Goal: Information Seeking & Learning: Learn about a topic

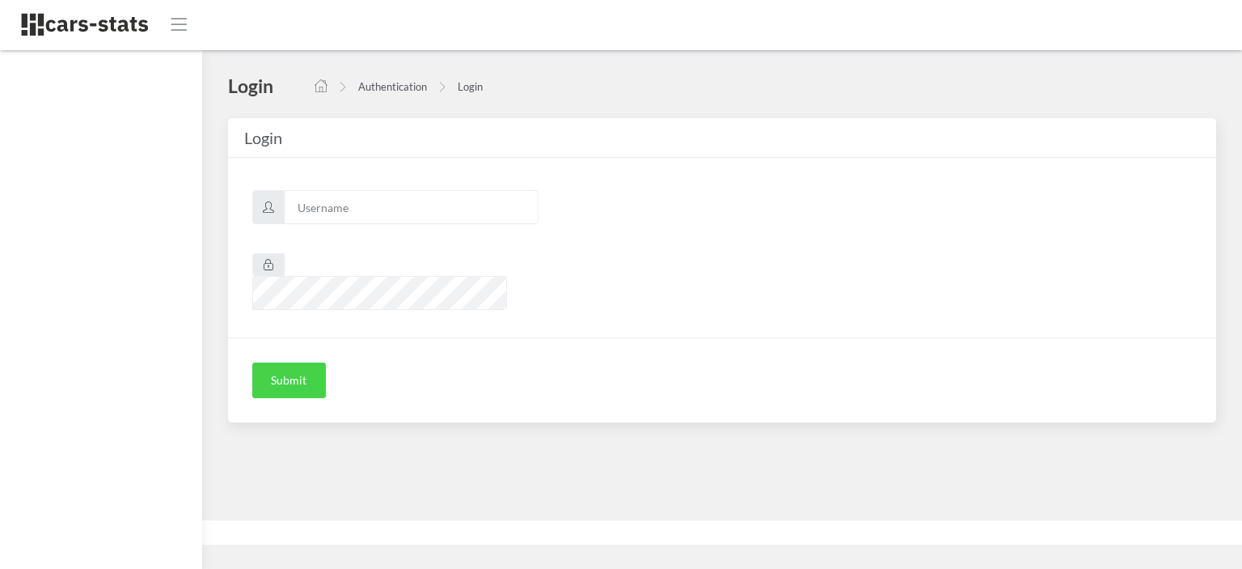
scroll to position [12, 12]
type input "mazda"
click at [302, 362] on button "Submit" at bounding box center [289, 380] width 74 height 36
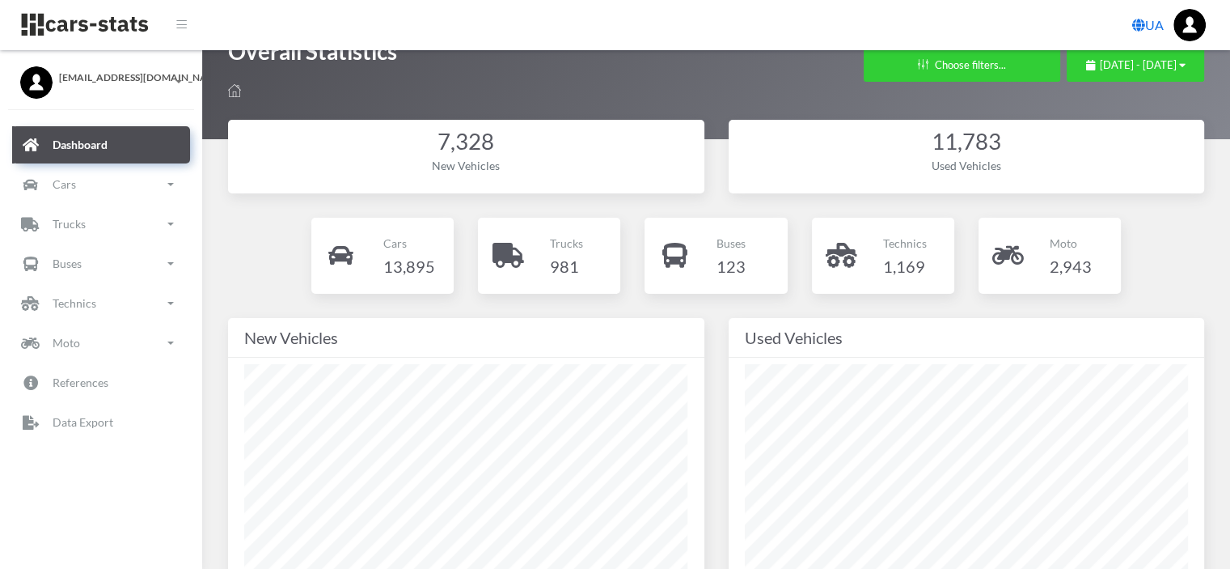
scroll to position [162, 0]
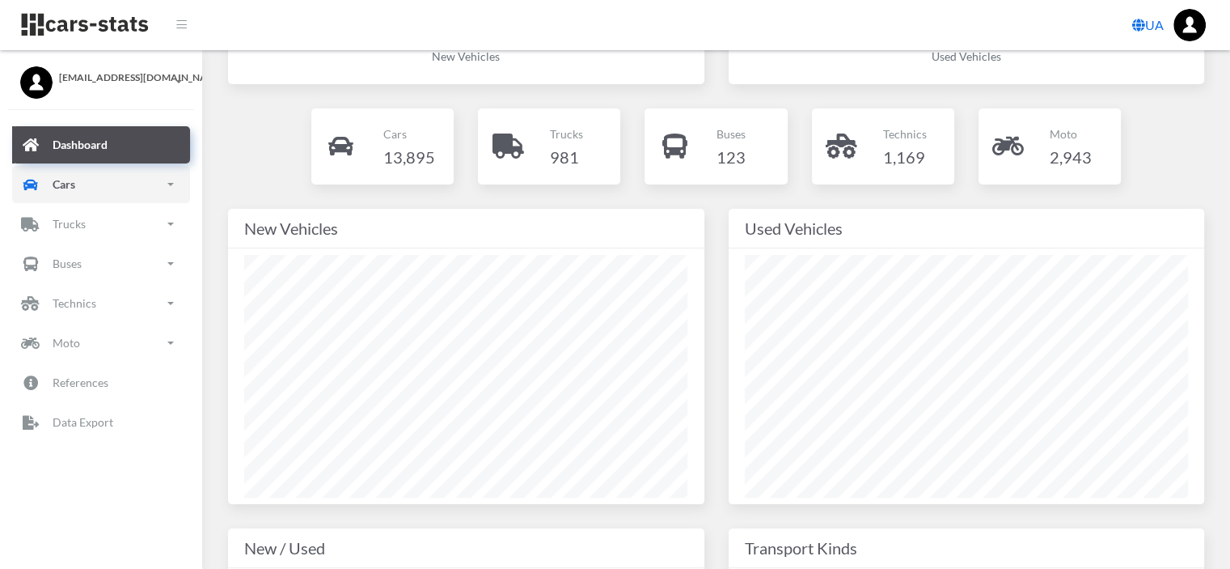
click at [61, 184] on p "Cars" at bounding box center [64, 184] width 23 height 20
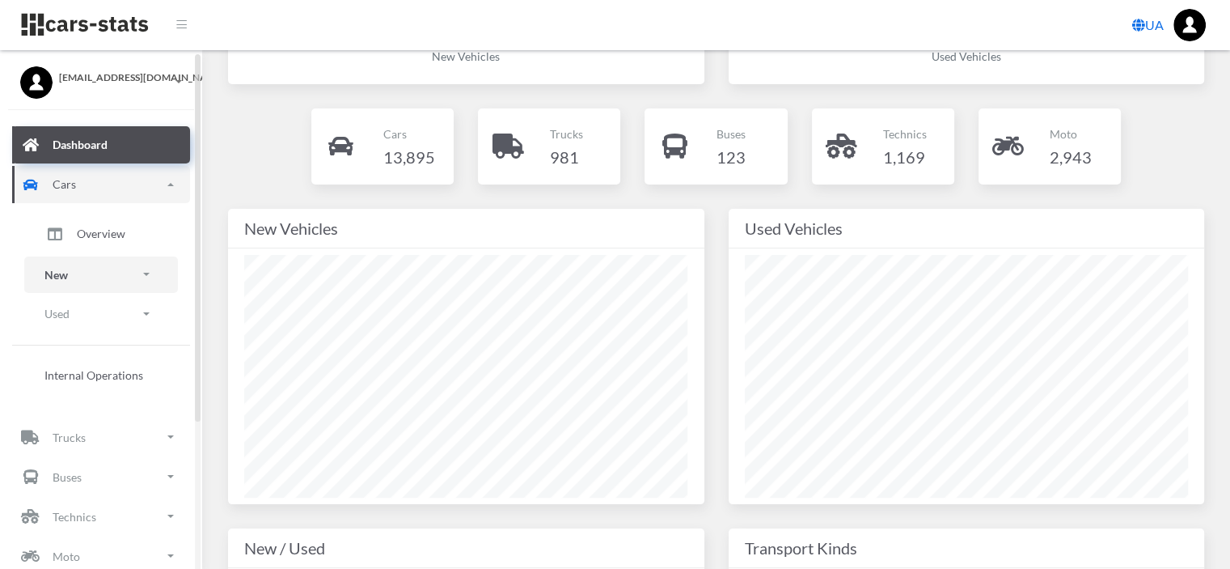
click at [57, 269] on p "New" at bounding box center [55, 274] width 23 height 20
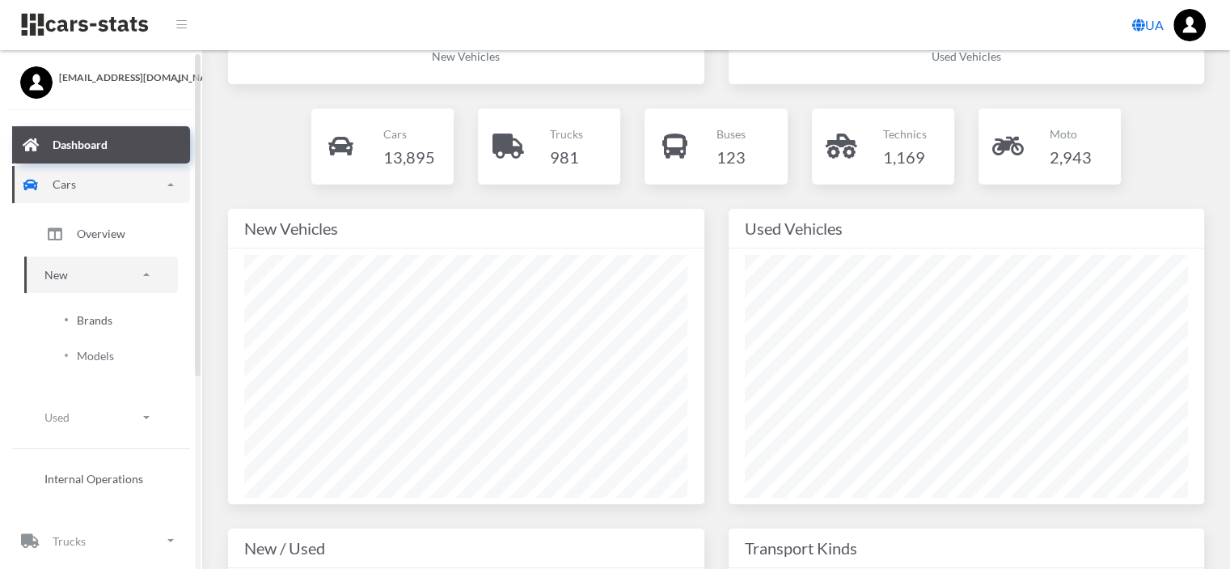
click at [98, 311] on span "Brands" at bounding box center [95, 319] width 36 height 17
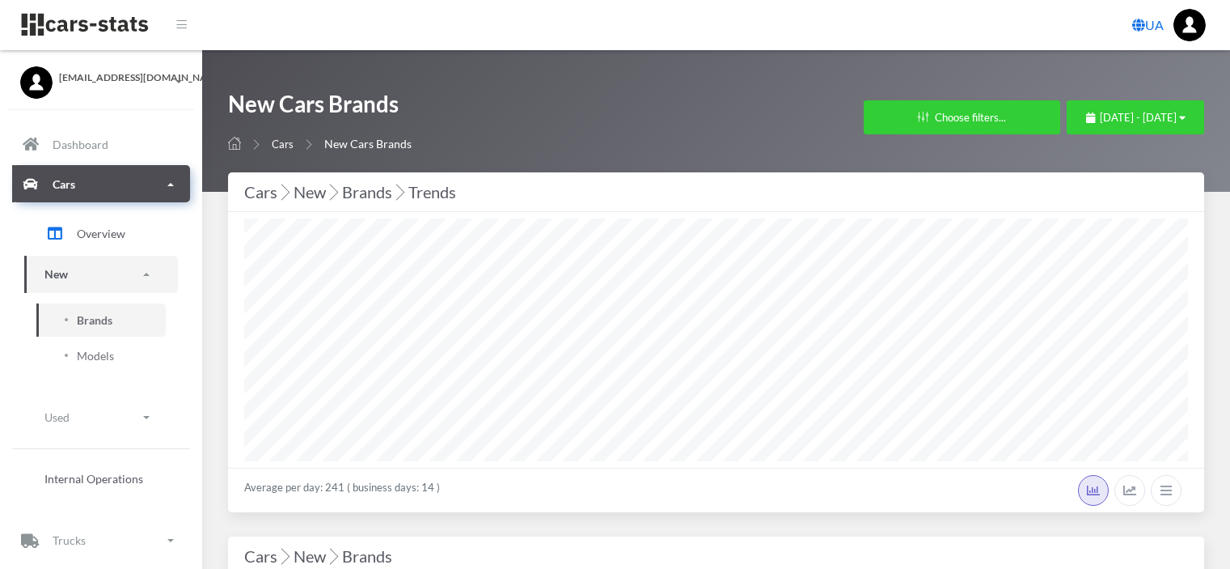
select select "25"
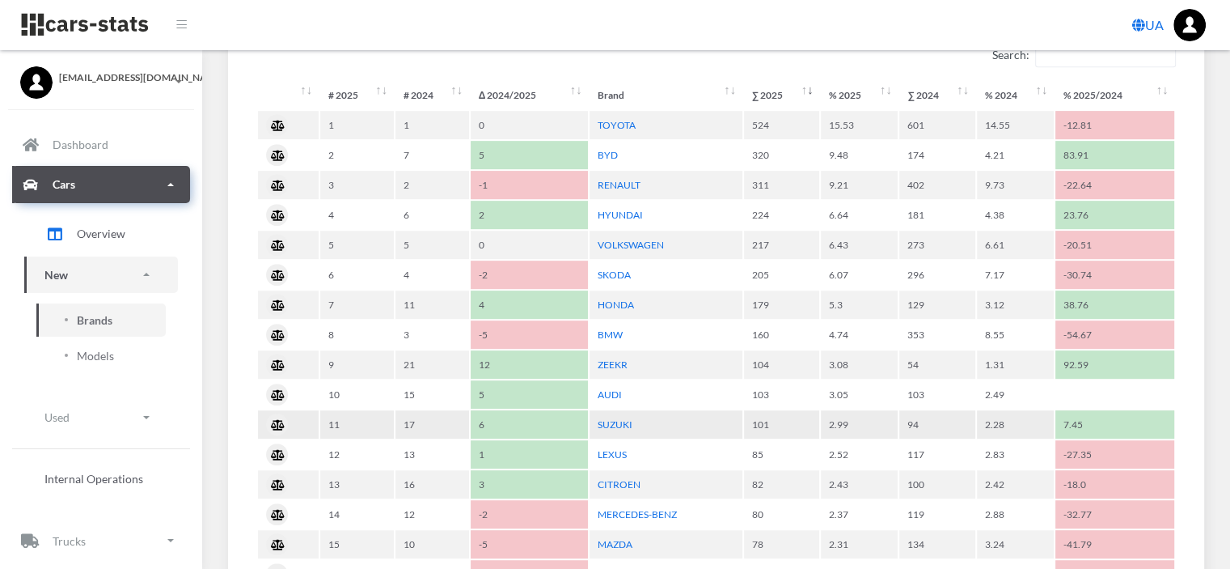
scroll to position [809, 0]
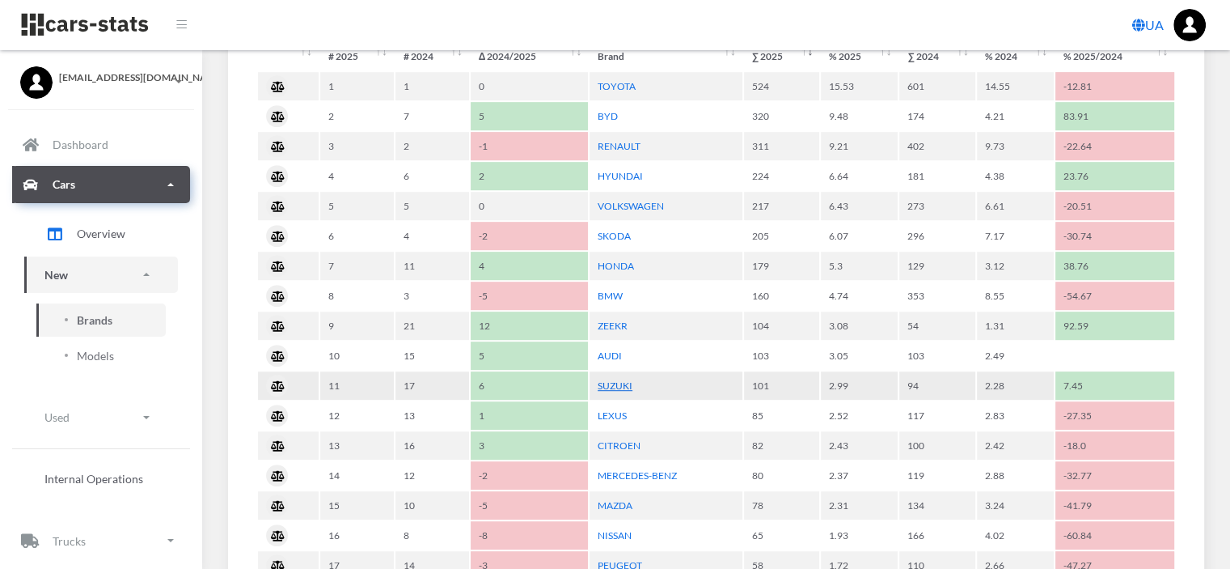
click at [622, 382] on link "SUZUKI" at bounding box center [615, 385] width 35 height 12
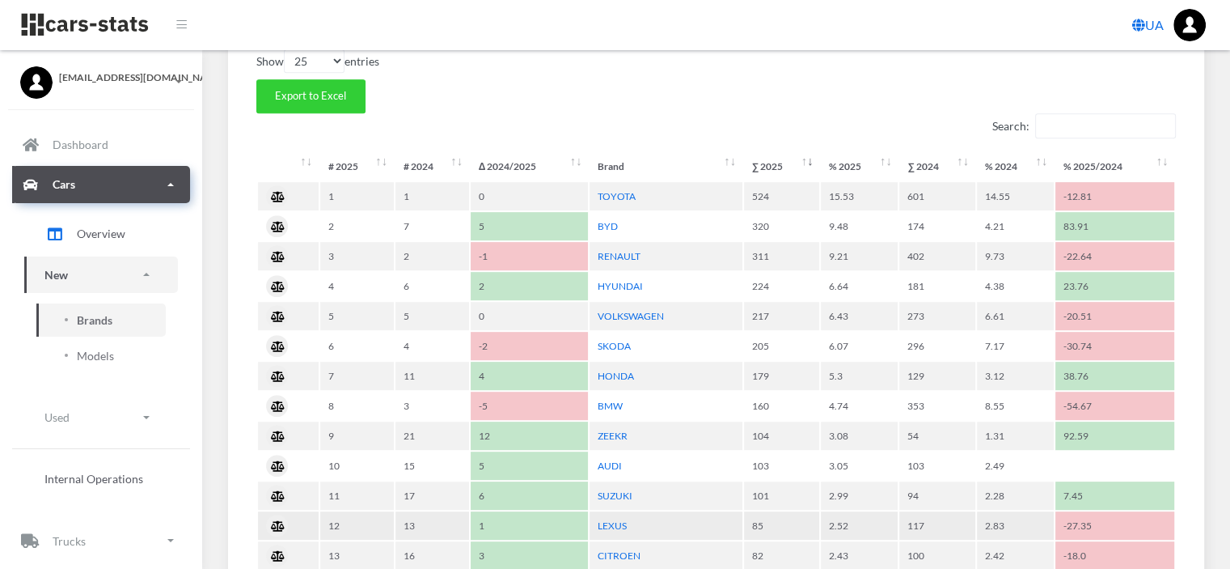
scroll to position [647, 0]
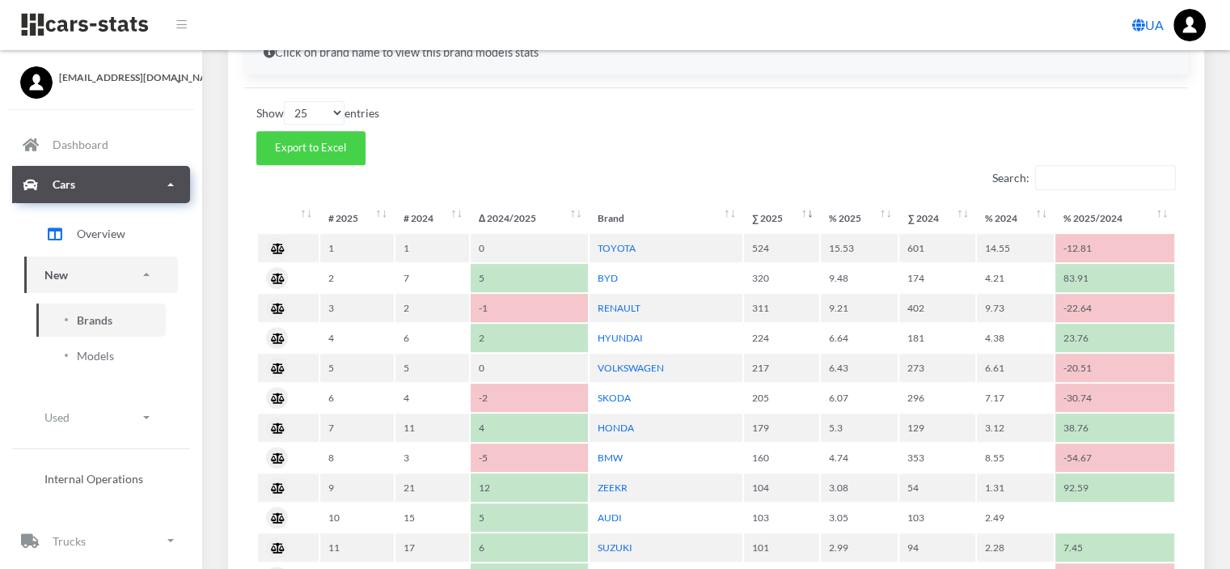
click at [307, 142] on span "Export to Excel" at bounding box center [310, 147] width 71 height 13
click at [627, 365] on link "VOLKSWAGEN" at bounding box center [631, 368] width 66 height 12
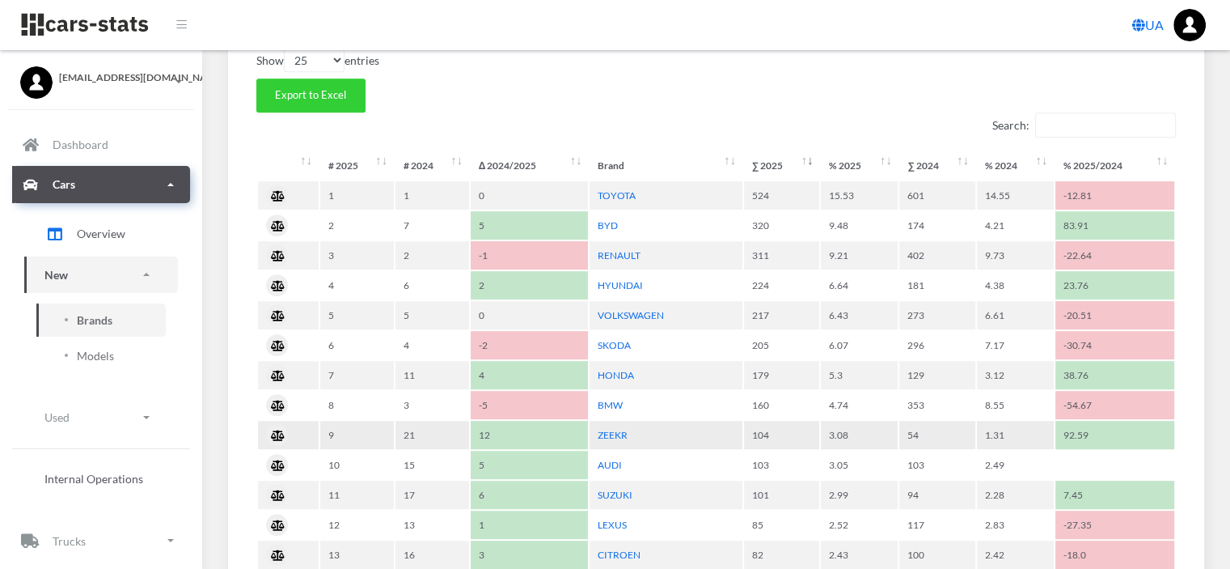
scroll to position [728, 0]
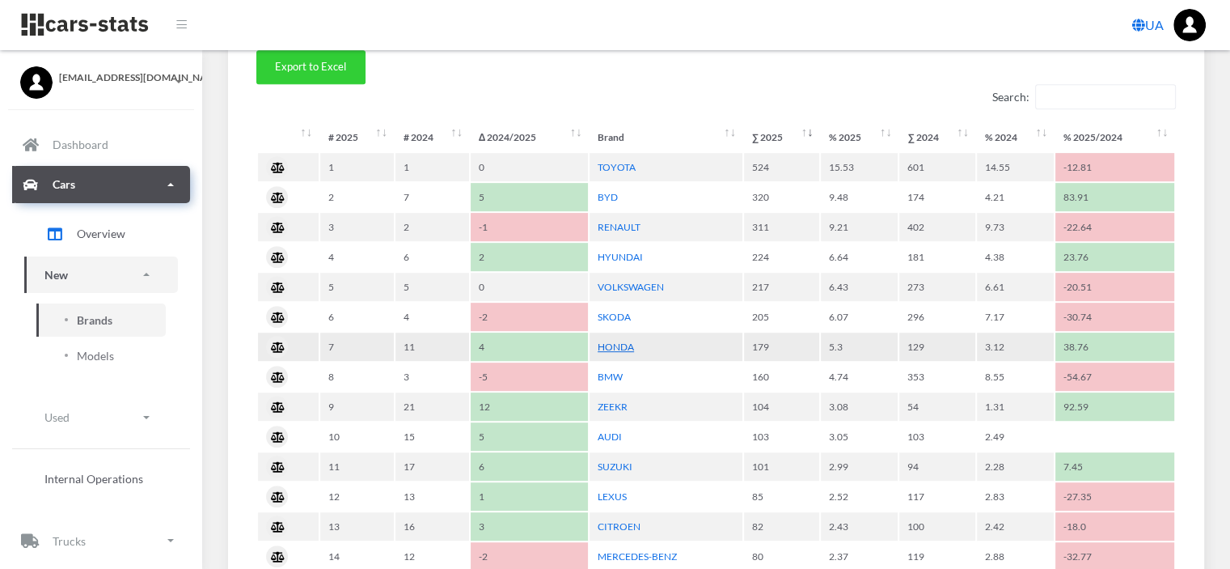
click at [610, 342] on link "HONDA" at bounding box center [616, 347] width 36 height 12
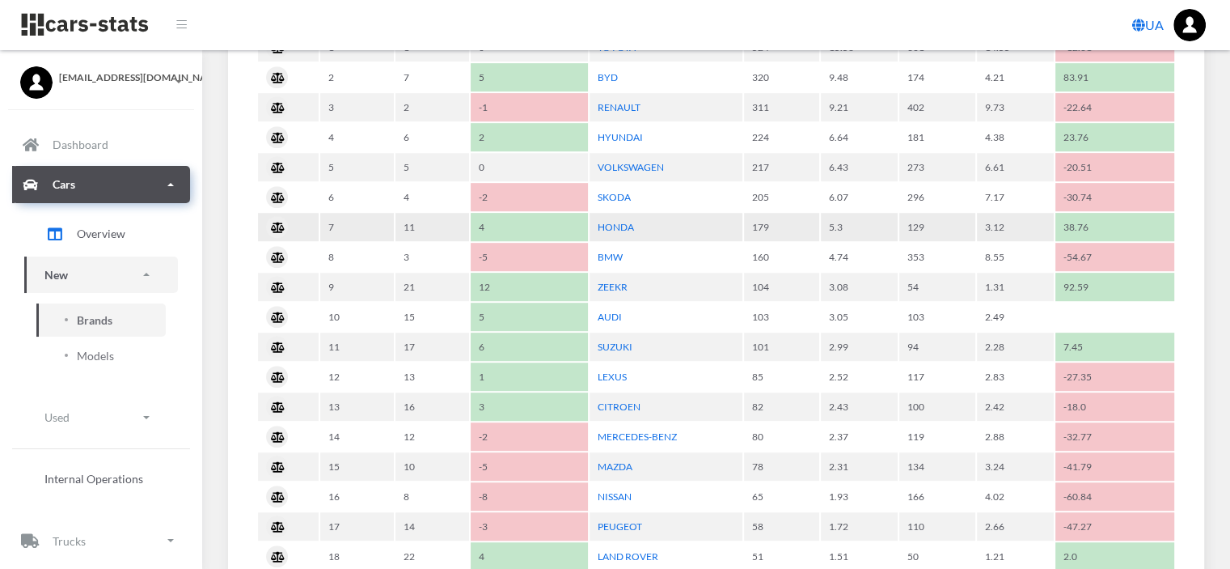
scroll to position [890, 0]
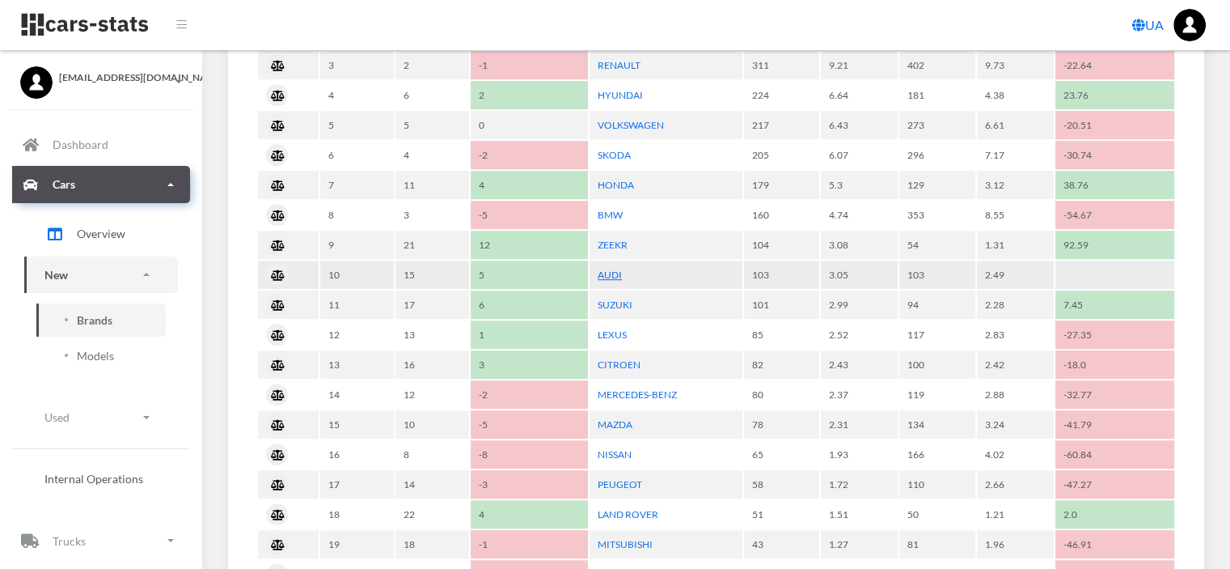
drag, startPoint x: 614, startPoint y: 268, endPoint x: 660, endPoint y: 296, distance: 54.1
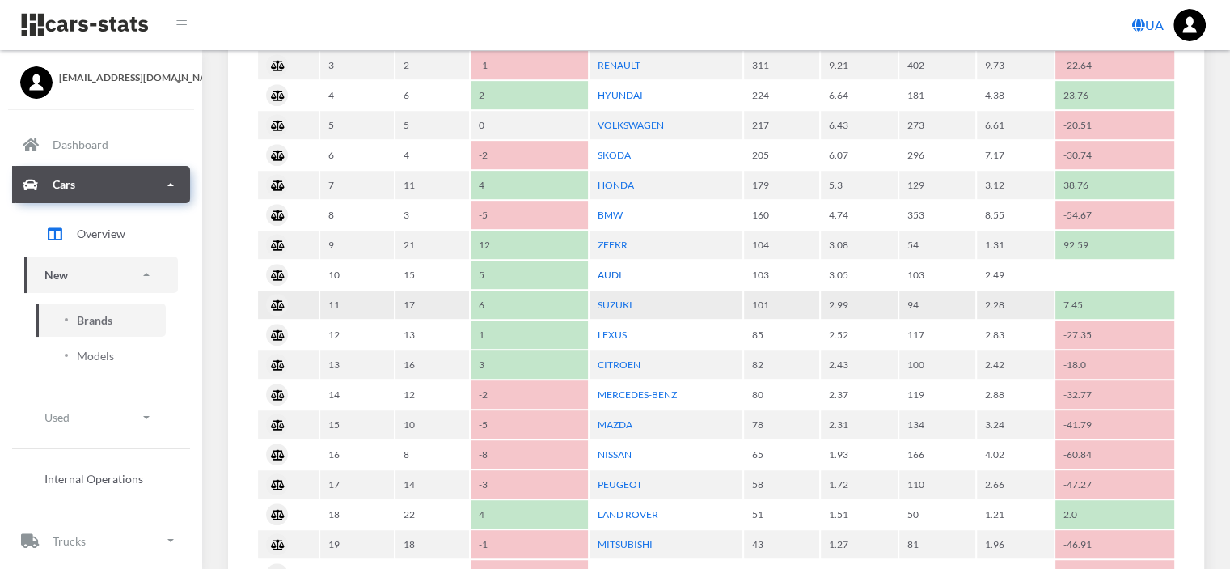
click at [613, 269] on link "AUDI" at bounding box center [610, 275] width 24 height 12
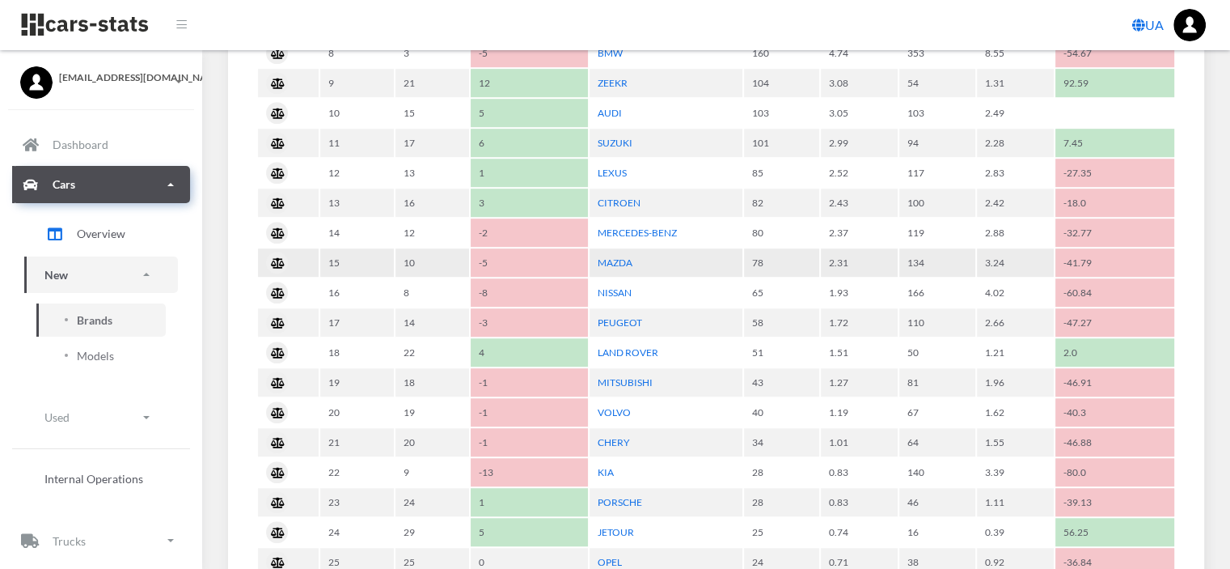
scroll to position [1132, 0]
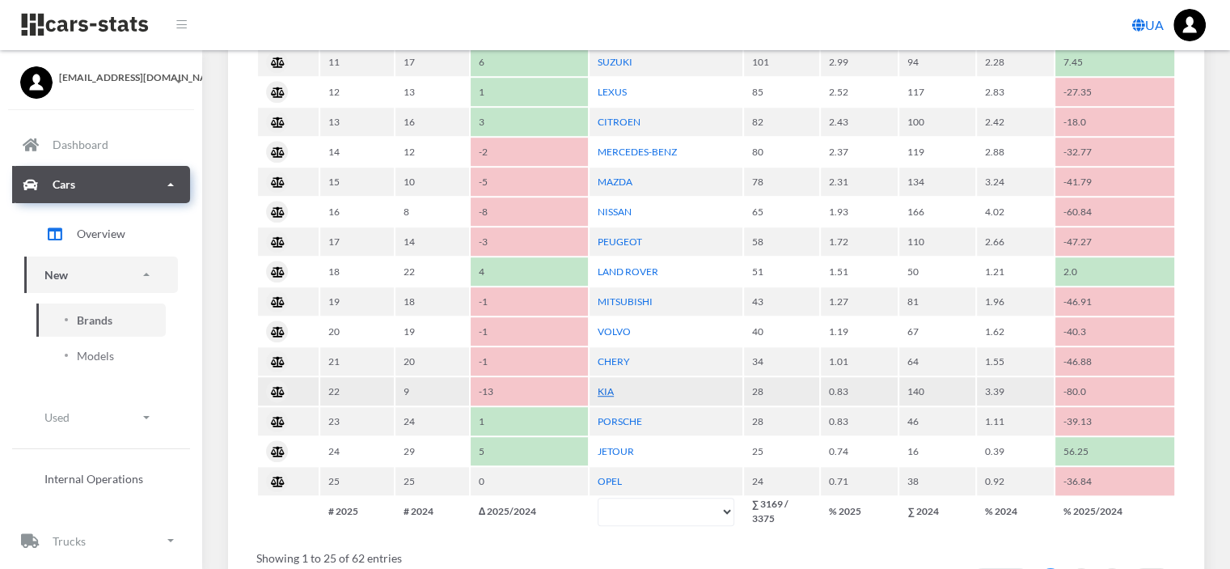
click at [600, 385] on link "KIA" at bounding box center [606, 391] width 16 height 12
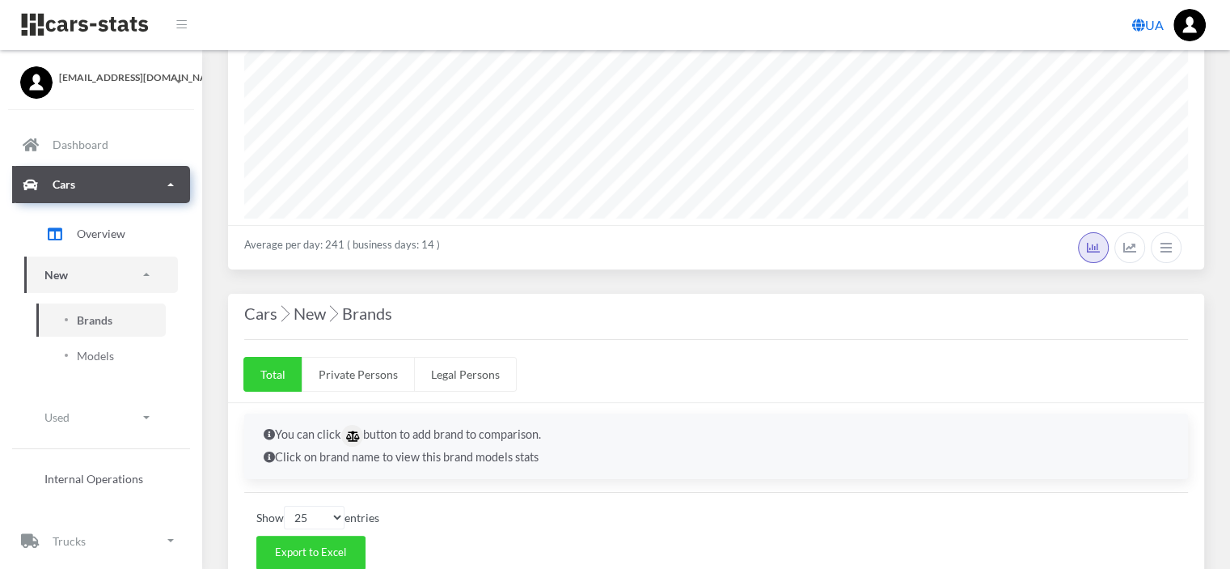
scroll to position [0, 0]
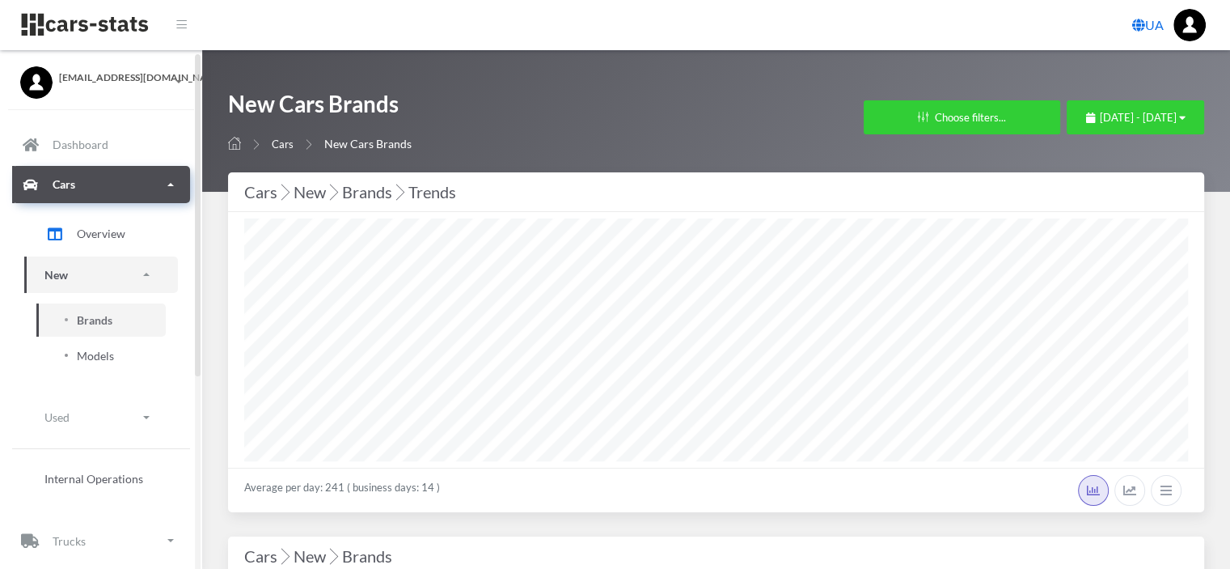
click at [86, 358] on span "Models" at bounding box center [95, 355] width 37 height 17
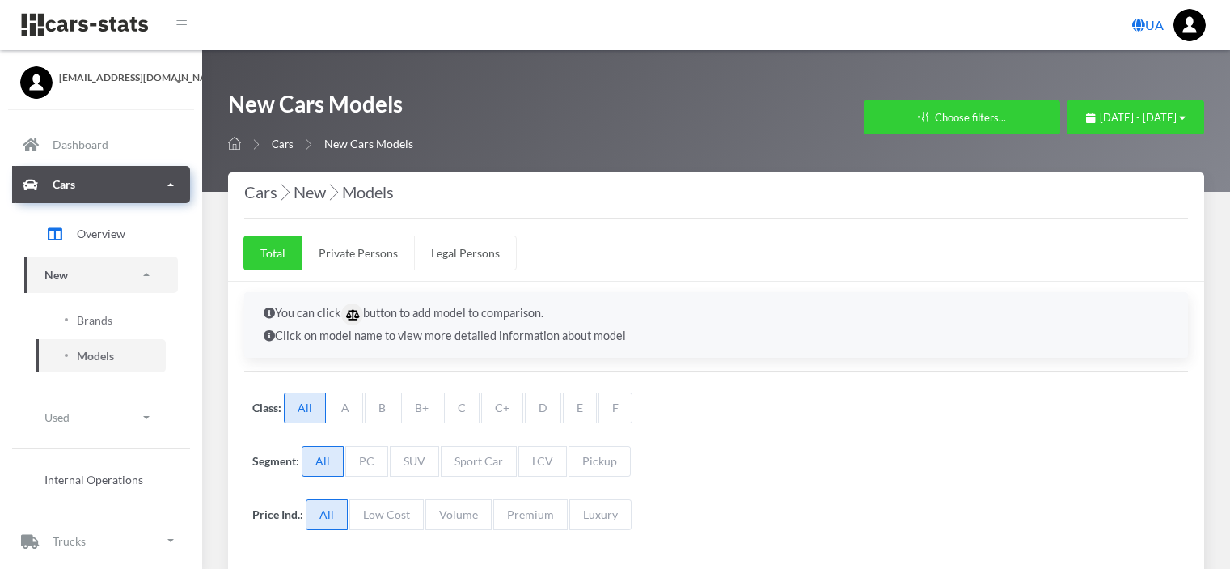
select select "25"
select select "SUZUKI"
select select "25"
select select "VOLKSWAGEN"
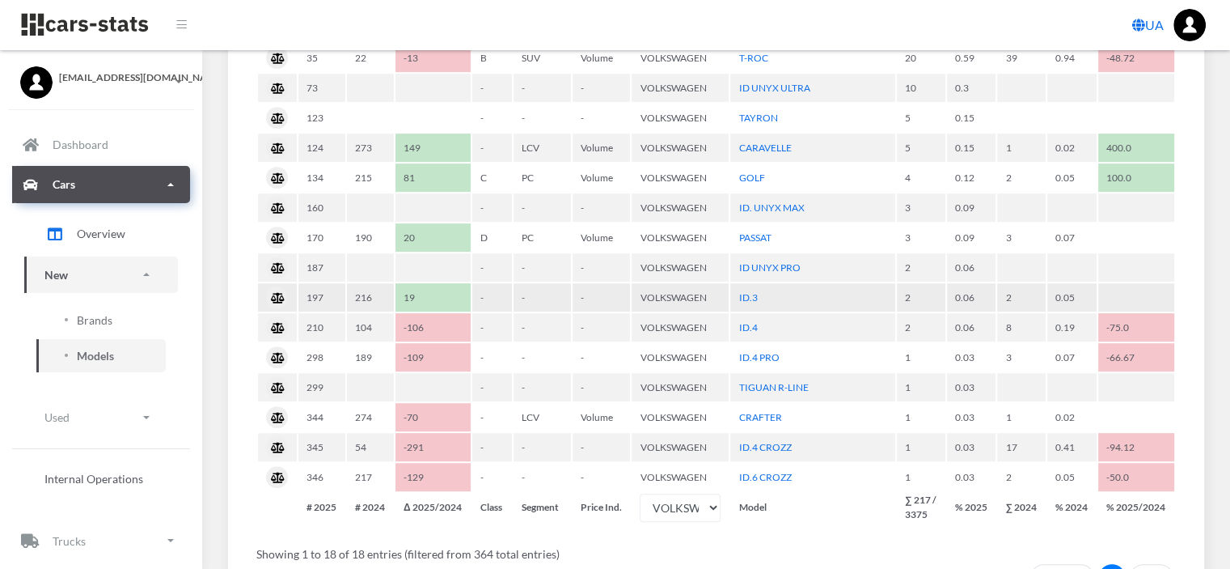
scroll to position [809, 0]
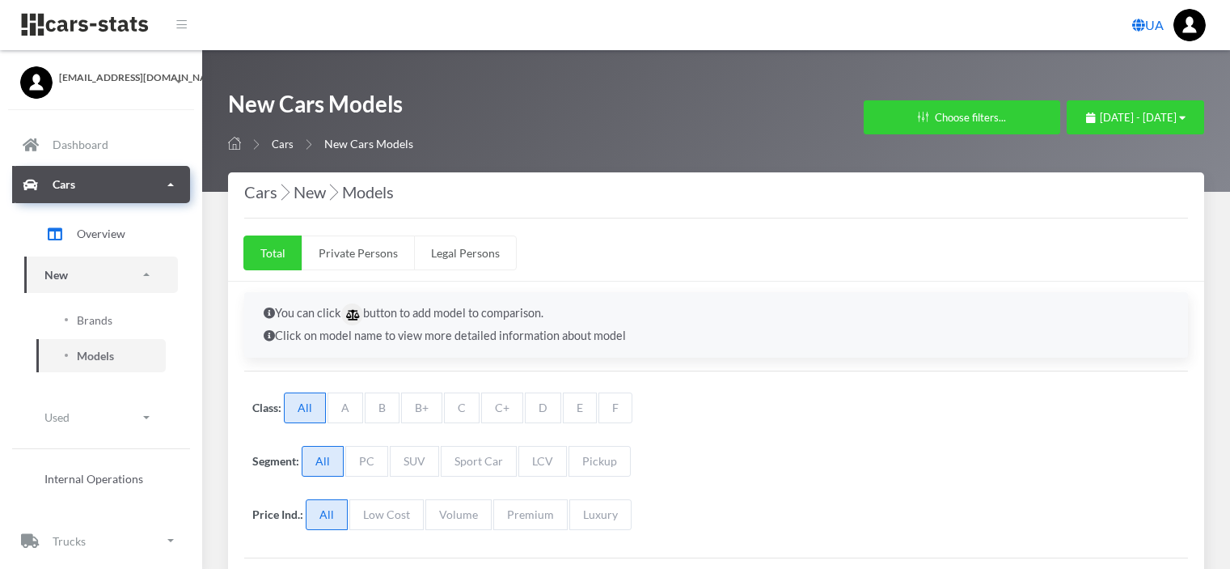
select select "25"
select select "HONDA"
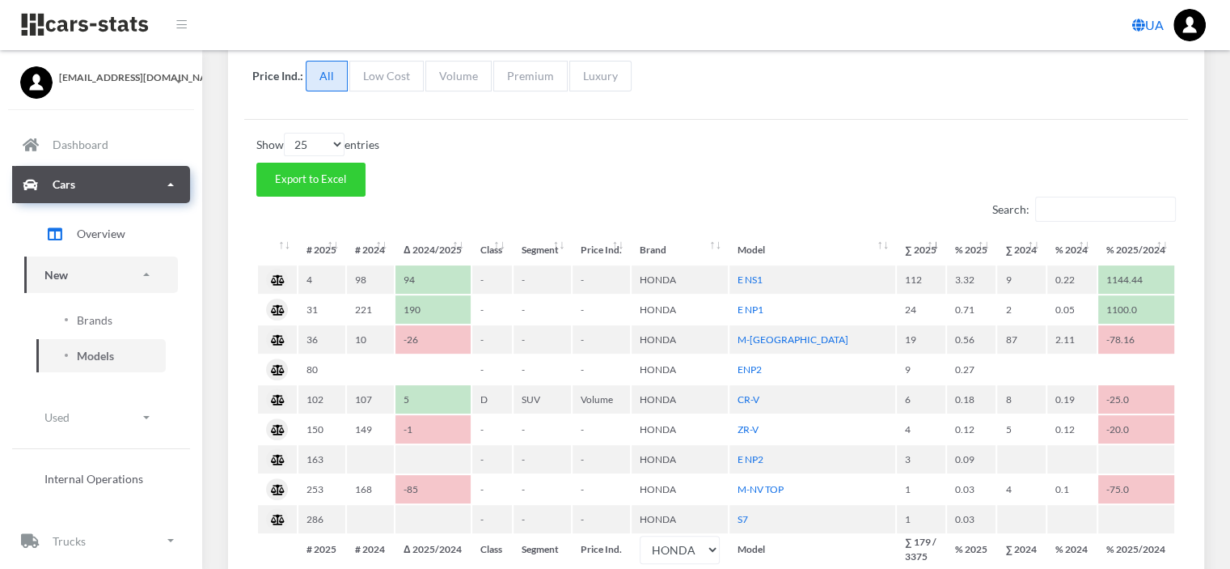
scroll to position [485, 0]
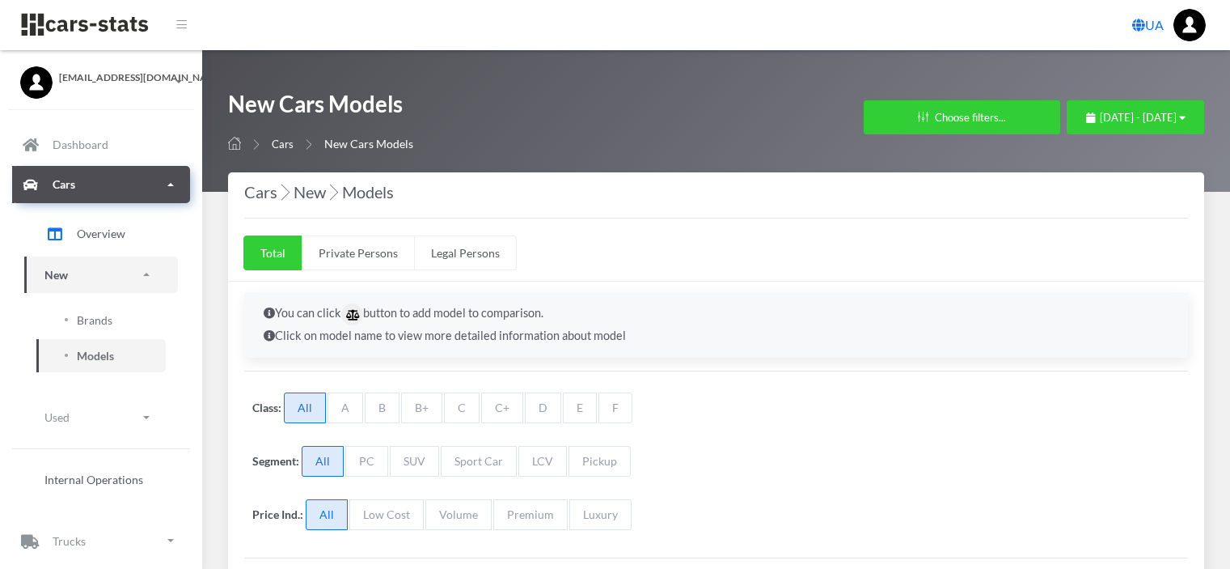
select select "25"
select select "AUDI"
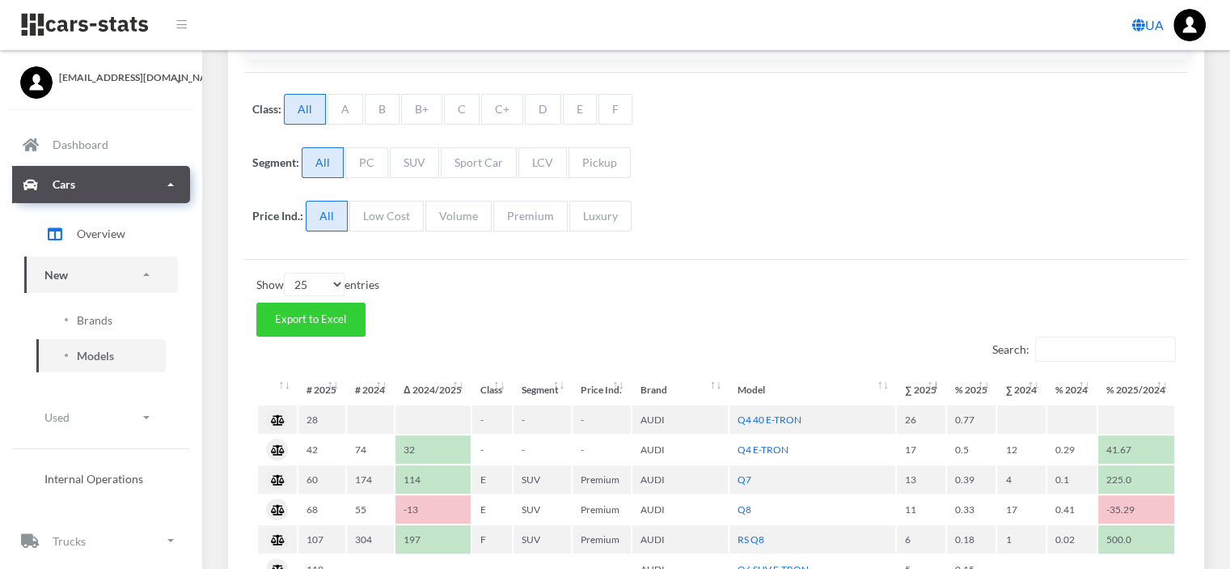
scroll to position [81, 0]
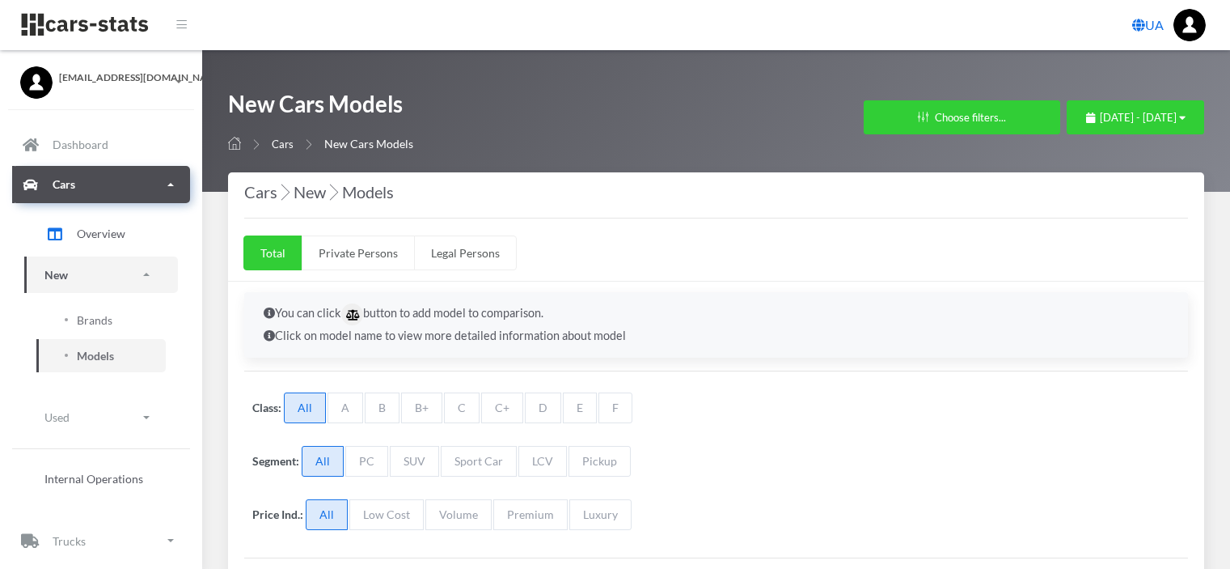
select select "25"
select select "KIA"
select select "25"
click at [154, 177] on link "Cars" at bounding box center [101, 184] width 178 height 37
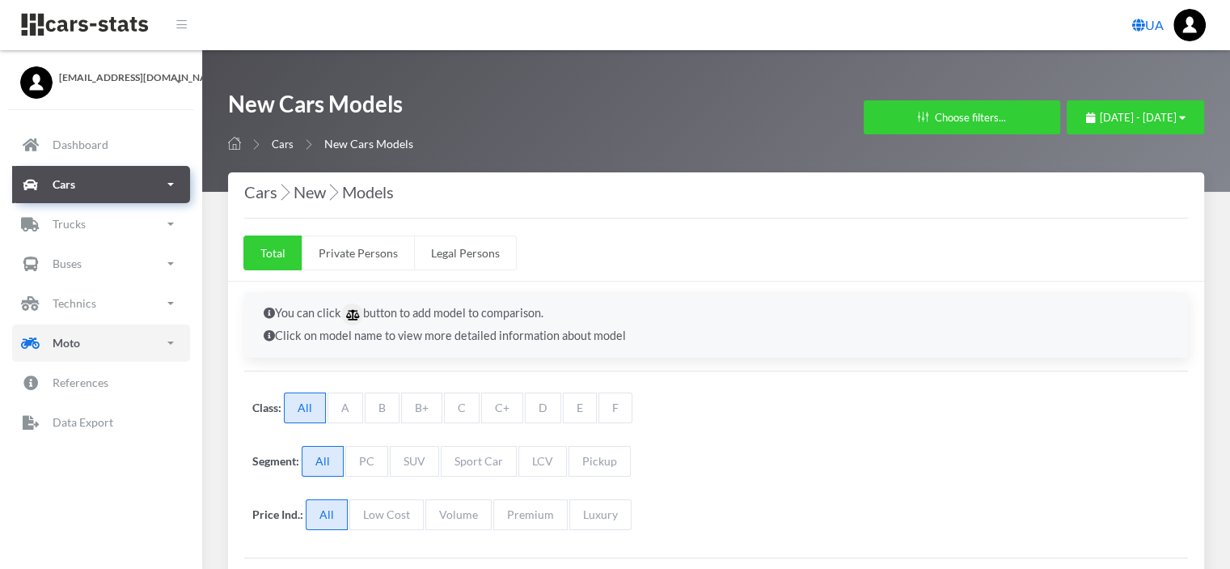
click at [66, 336] on p "Moto" at bounding box center [67, 342] width 28 height 20
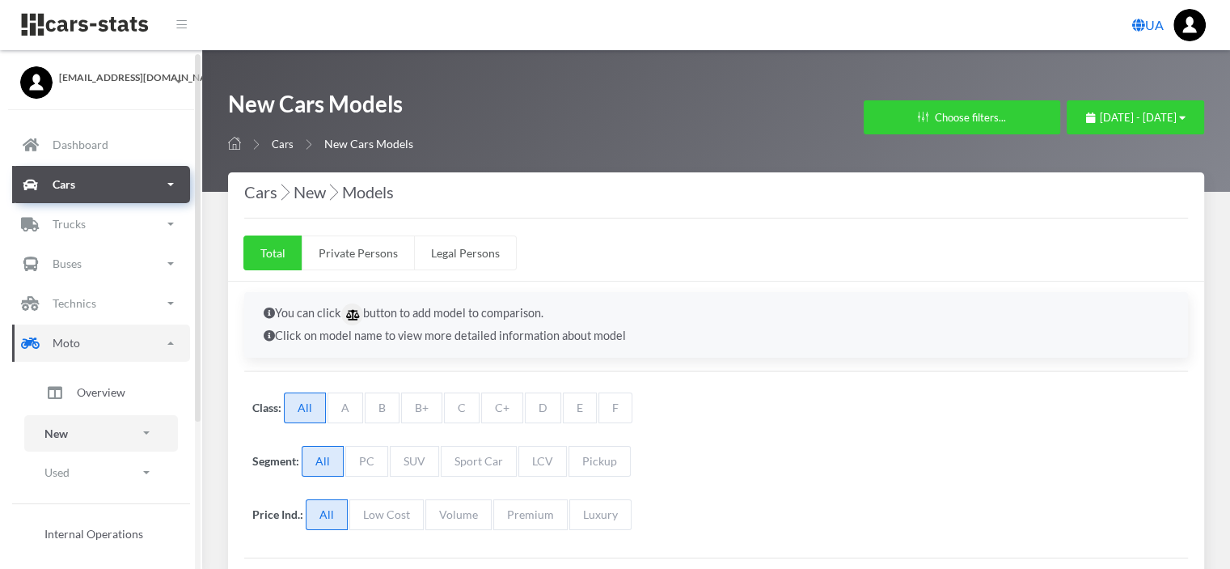
click at [78, 441] on link "New" at bounding box center [101, 433] width 154 height 36
click at [85, 478] on span "Brands" at bounding box center [95, 478] width 36 height 17
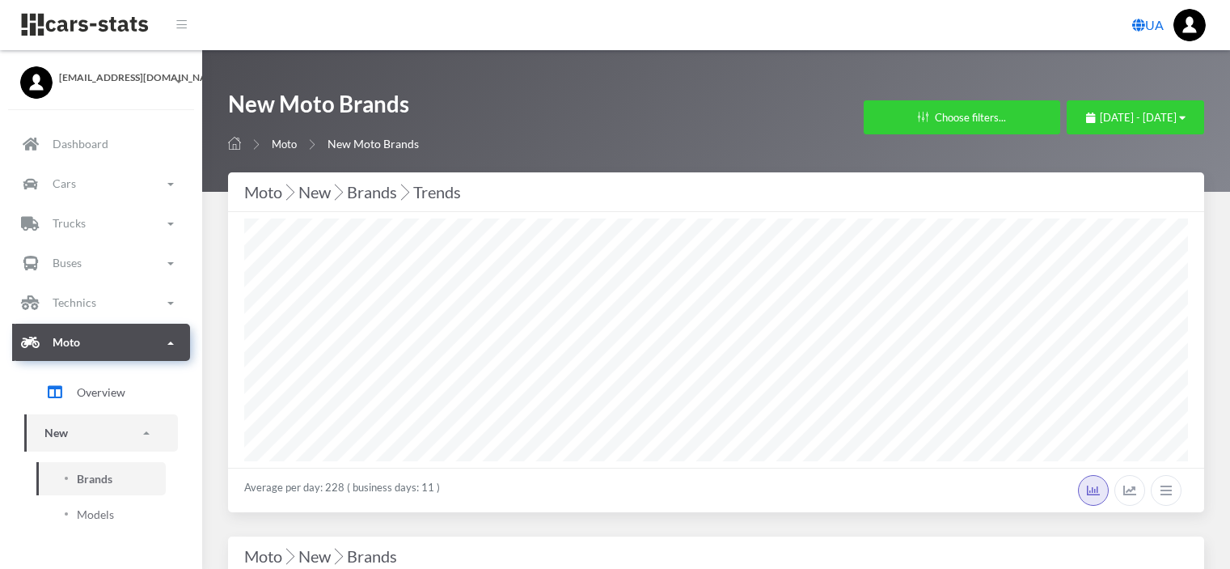
select select "25"
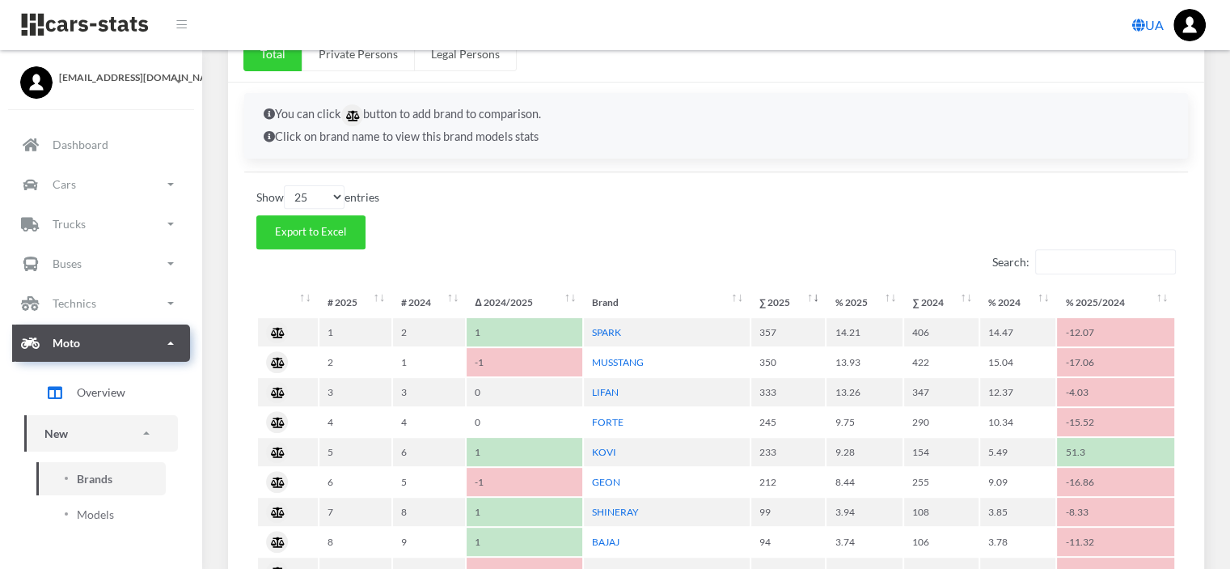
scroll to position [566, 0]
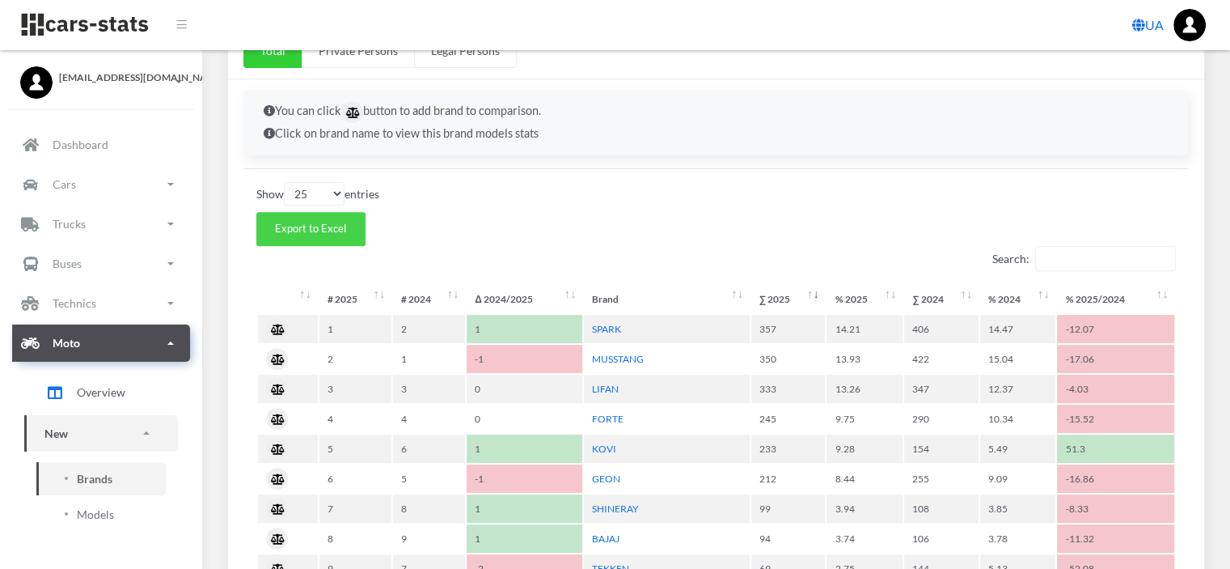
click at [295, 222] on span "Export to Excel" at bounding box center [310, 228] width 71 height 13
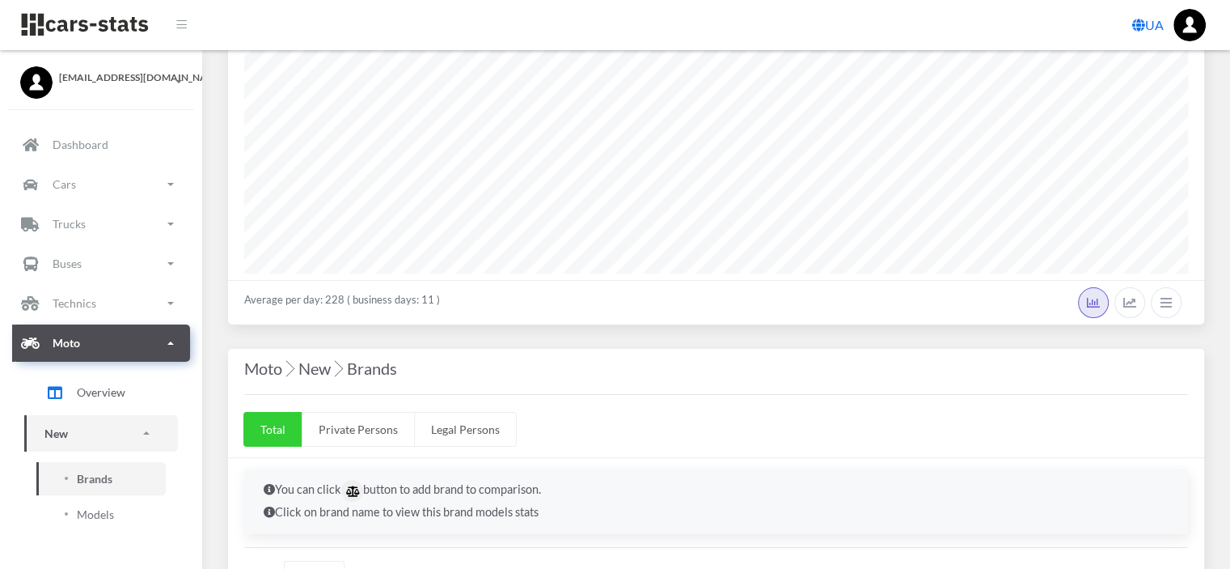
scroll to position [0, 0]
